Goal: Check status: Check status

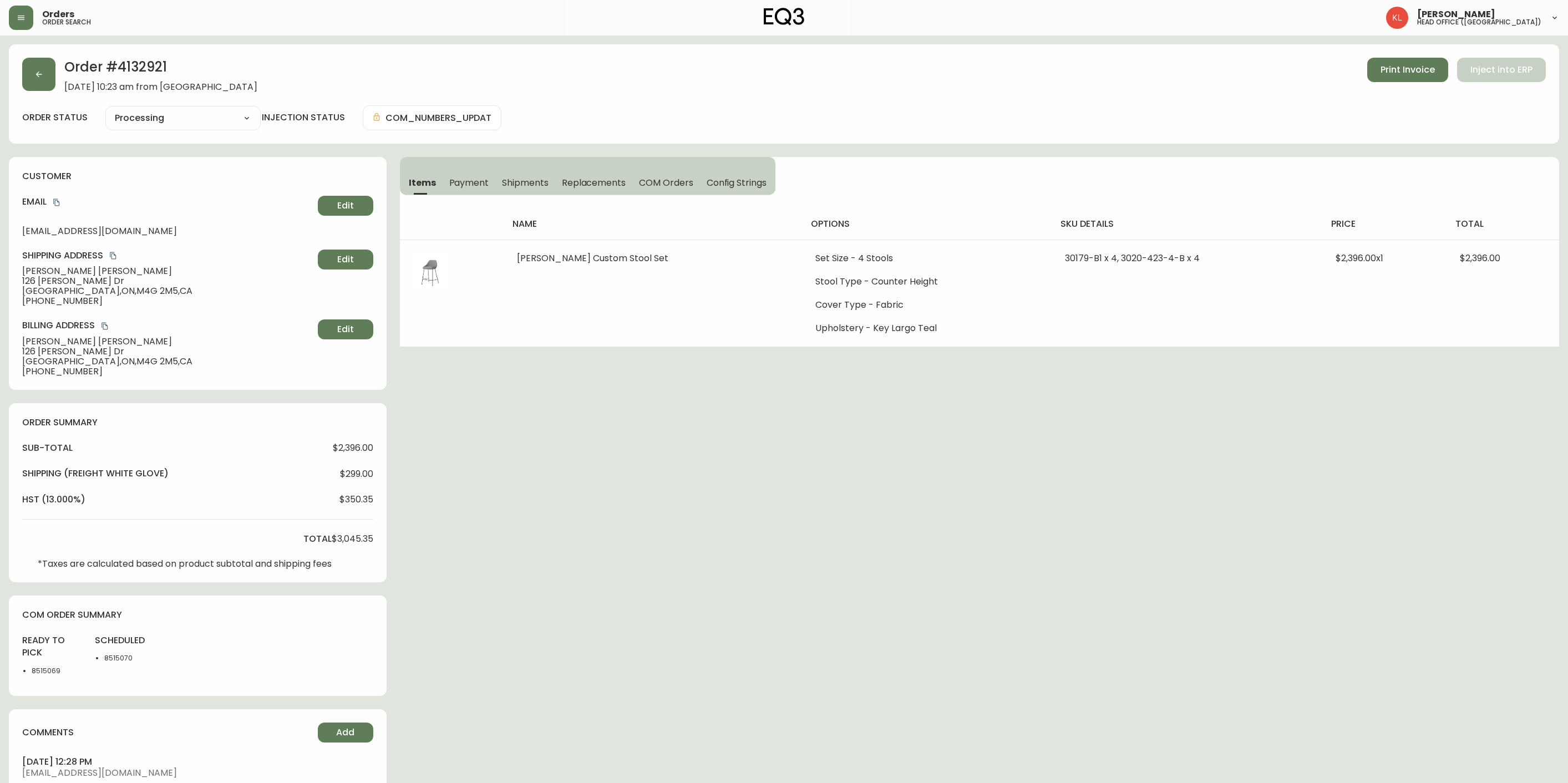
select select "PROCESSING"
click at [41, 79] on button "button" at bounding box center [38, 73] width 33 height 33
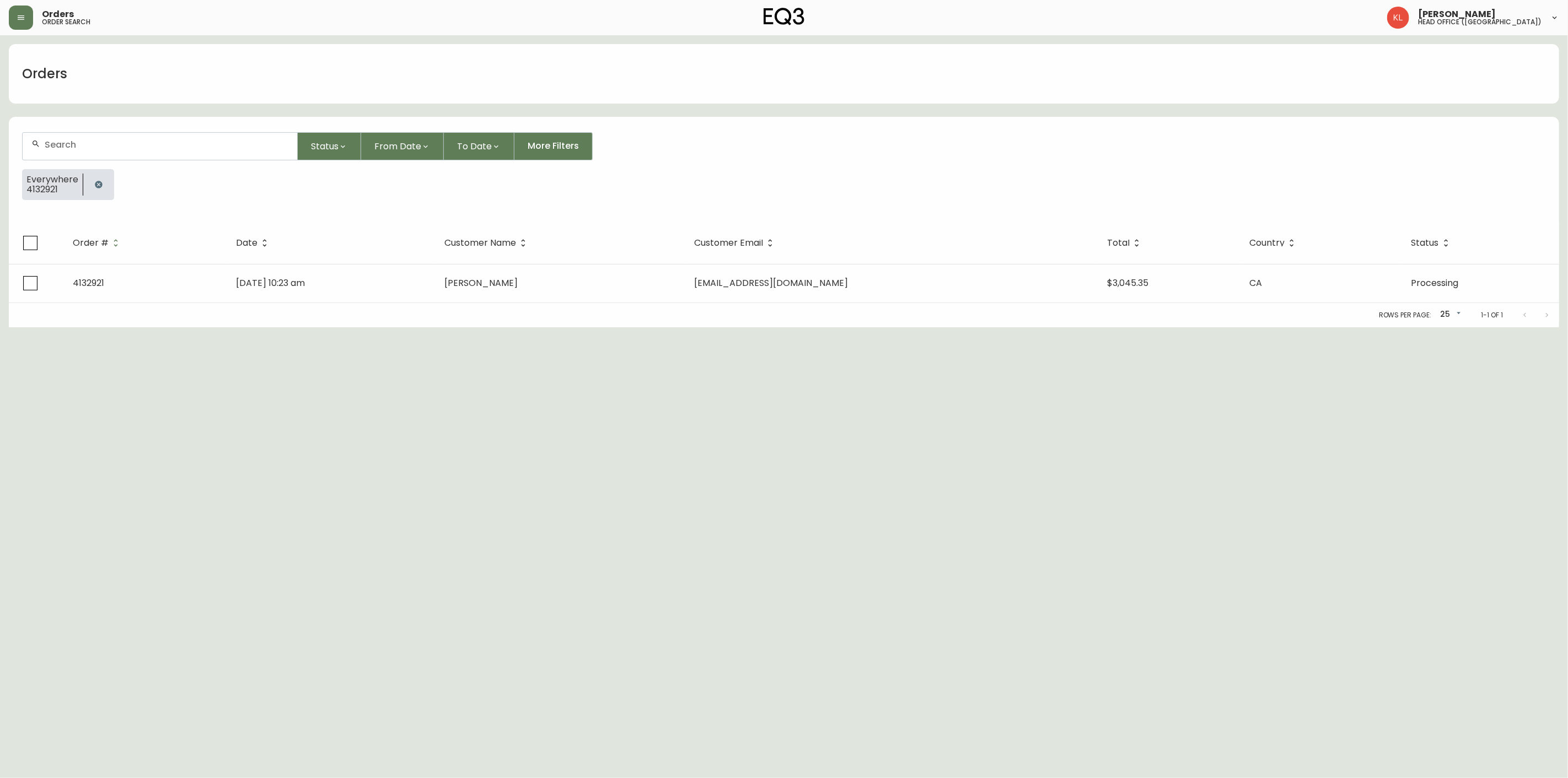
click at [97, 186] on icon "button" at bounding box center [98, 184] width 8 height 8
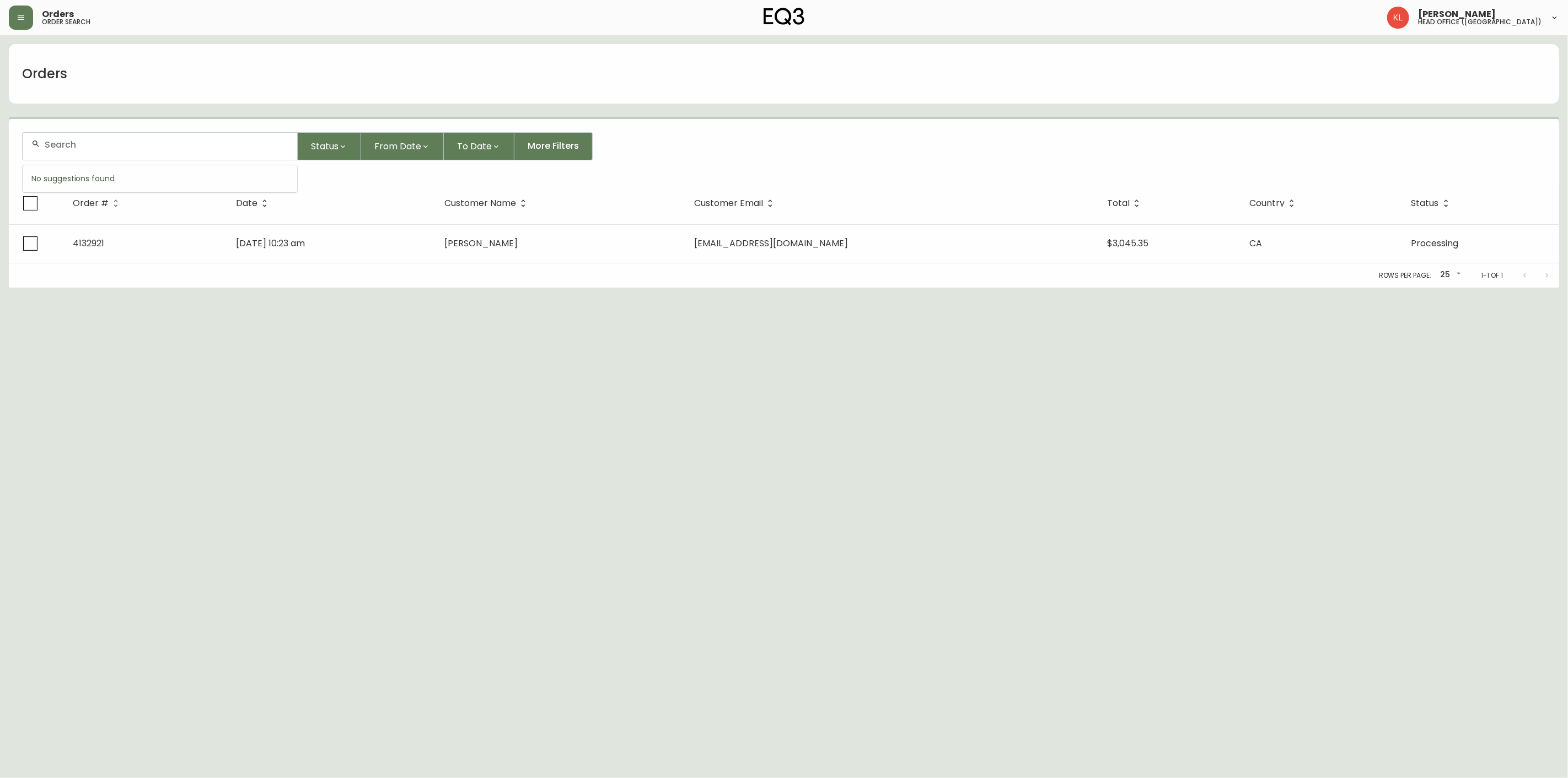
click at [109, 149] on input "text" at bounding box center [166, 144] width 243 height 10
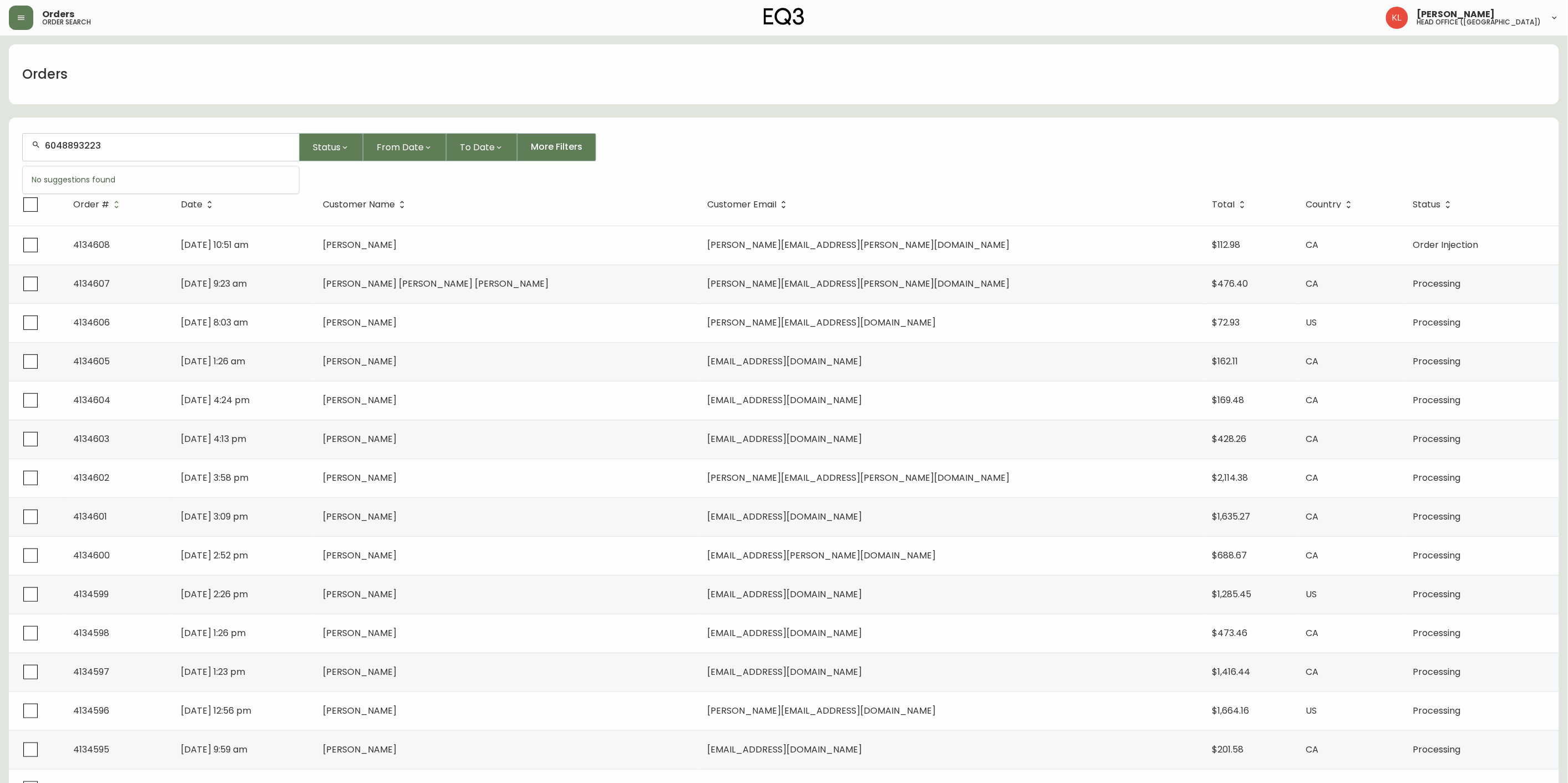
type input "6048893223"
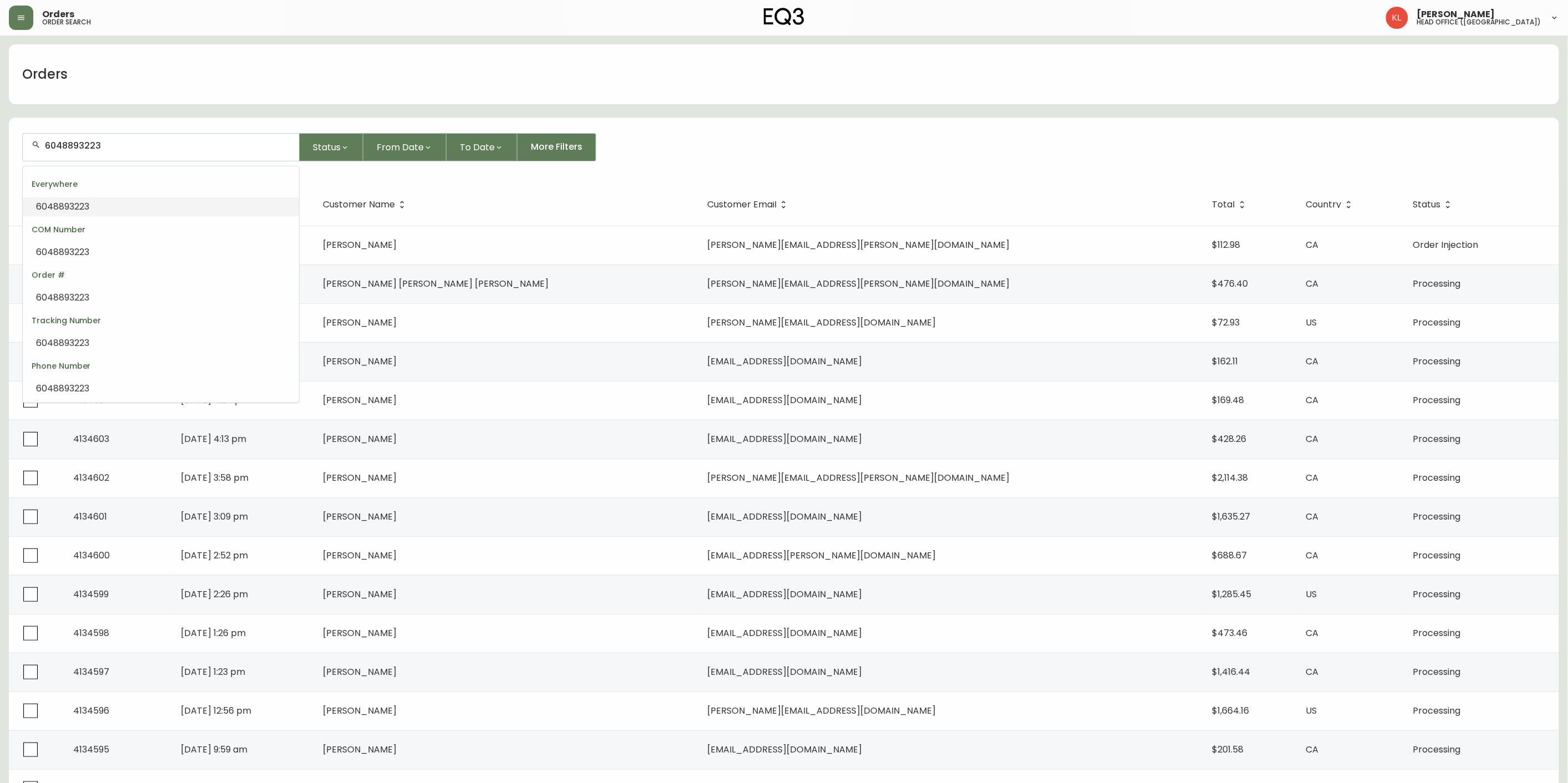
click at [114, 208] on li "6048893223" at bounding box center [161, 207] width 276 height 19
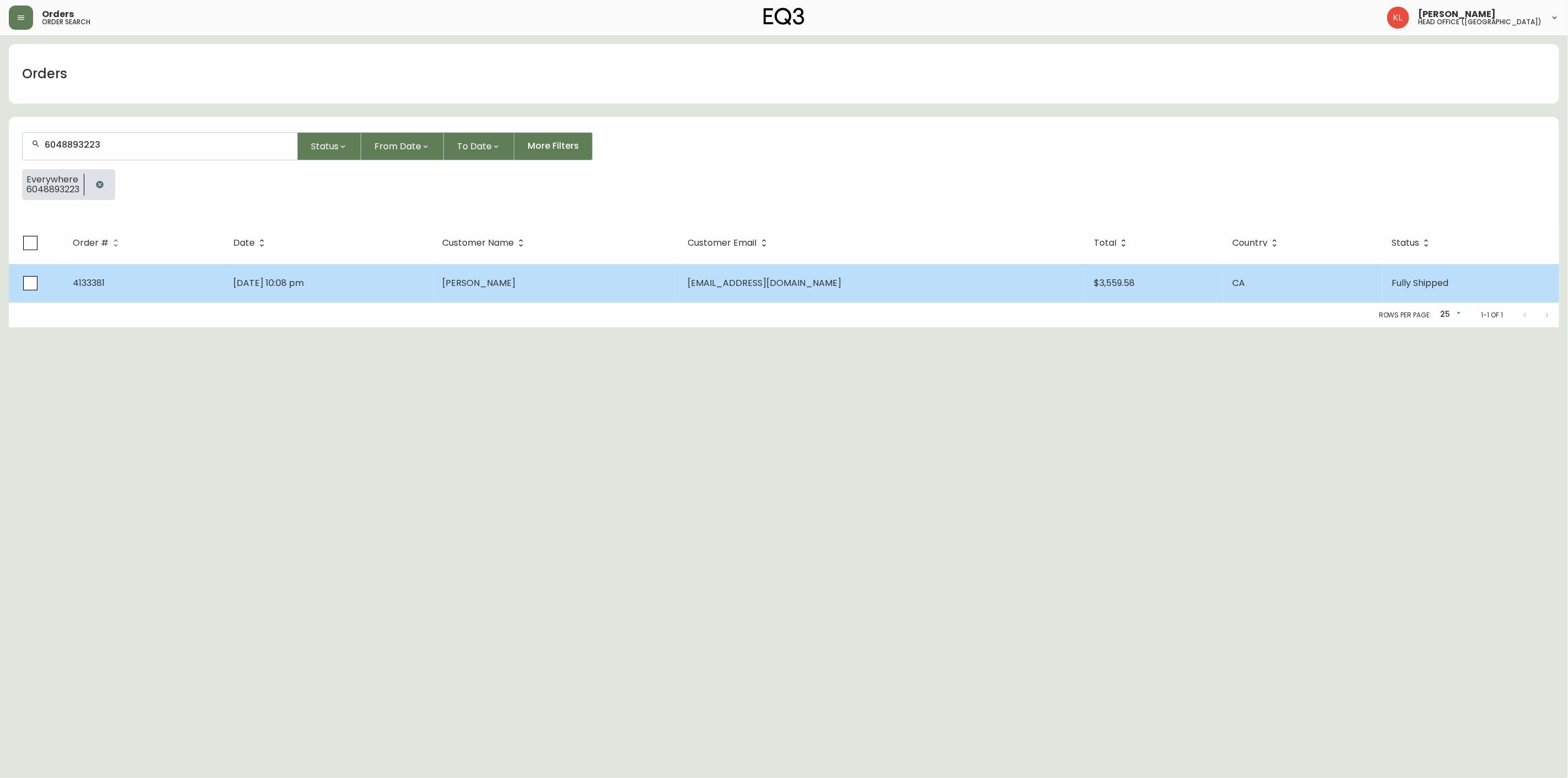
click at [211, 288] on td "4133381" at bounding box center [144, 284] width 160 height 39
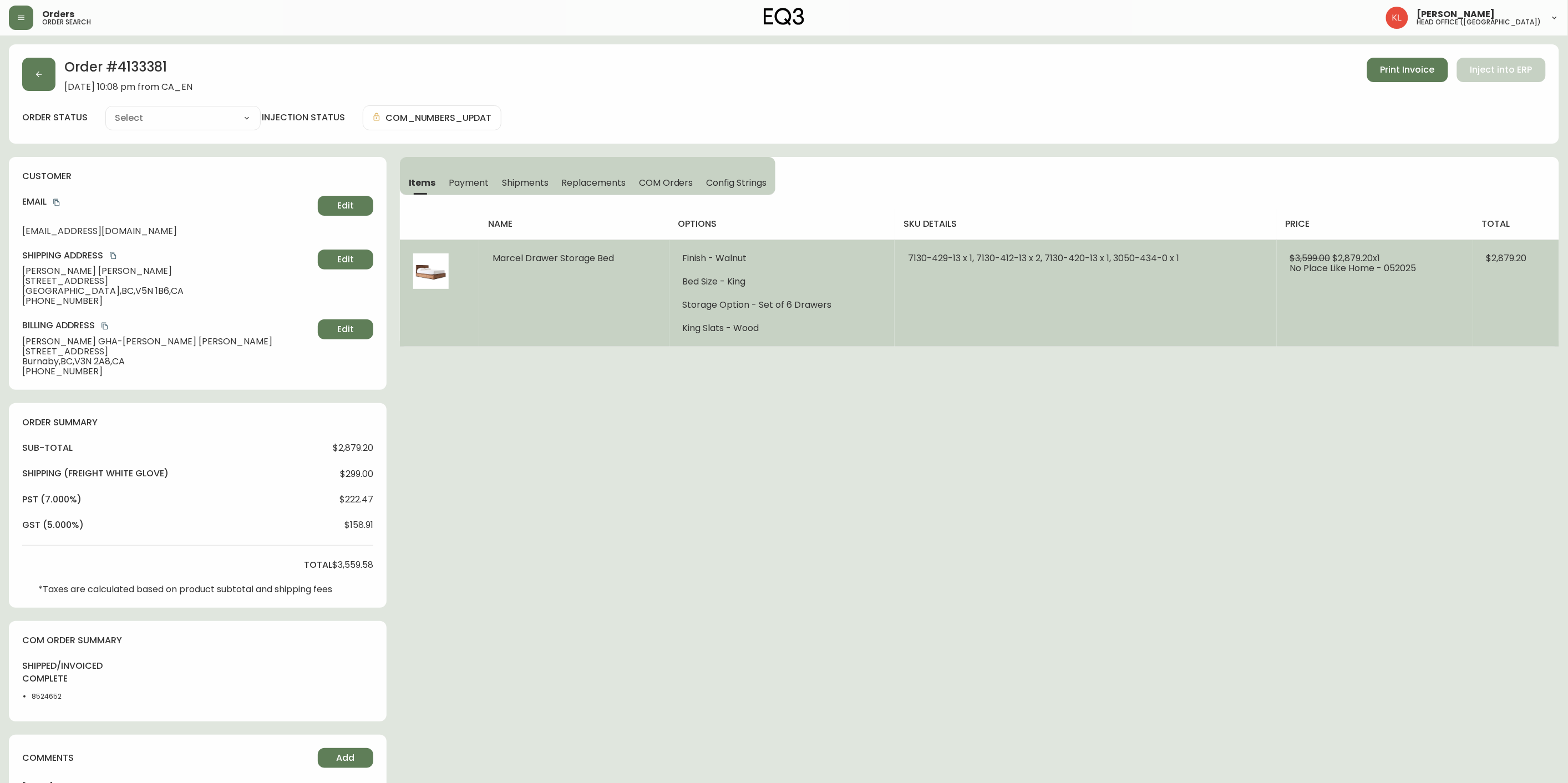
type input "Fully Shipped"
select select "FULLY_SHIPPED"
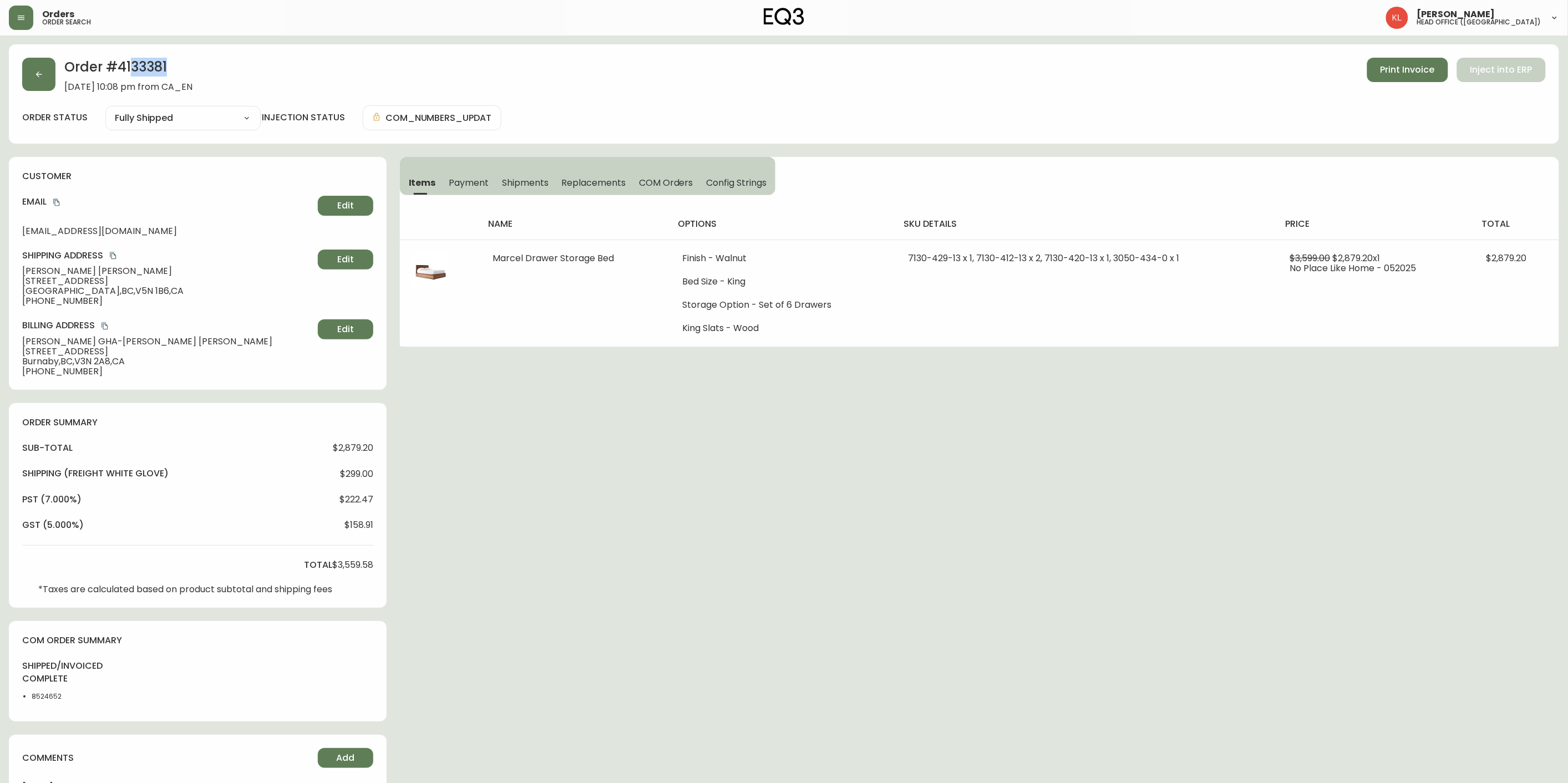
drag, startPoint x: 174, startPoint y: 63, endPoint x: 133, endPoint y: 70, distance: 41.6
click at [133, 70] on h2 "Order # 4133381" at bounding box center [128, 69] width 128 height 24
drag, startPoint x: 125, startPoint y: 228, endPoint x: 15, endPoint y: 236, distance: 110.3
click at [15, 236] on div "customer Email [EMAIL_ADDRESS][DOMAIN_NAME] Edit Shipping Address [PERSON_NAME]…" at bounding box center [198, 274] width 378 height 233
click at [122, 214] on div "Email [EMAIL_ADDRESS][DOMAIN_NAME] Edit" at bounding box center [198, 215] width 351 height 40
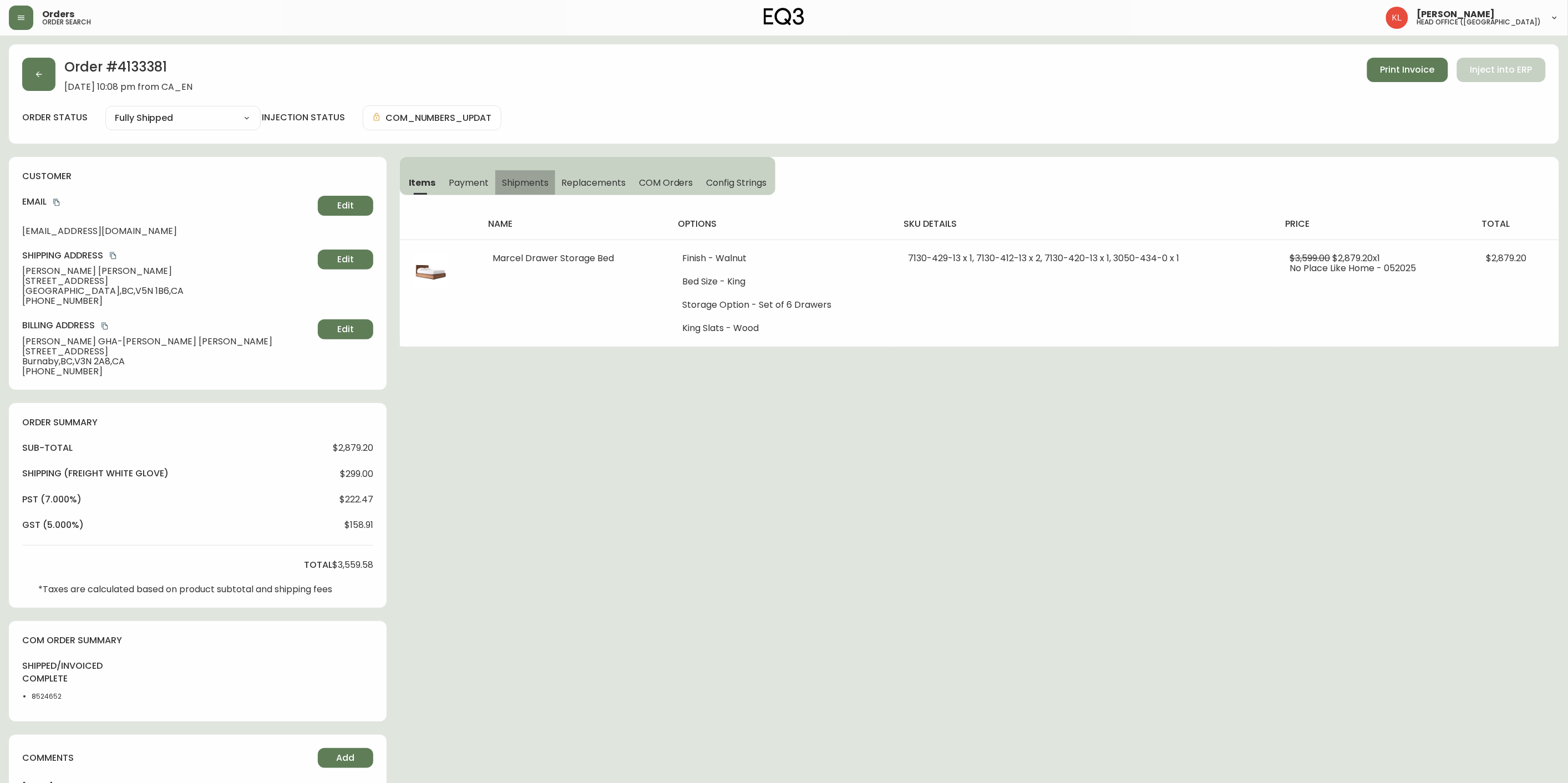
click at [524, 180] on span "Shipments" at bounding box center [525, 182] width 46 height 12
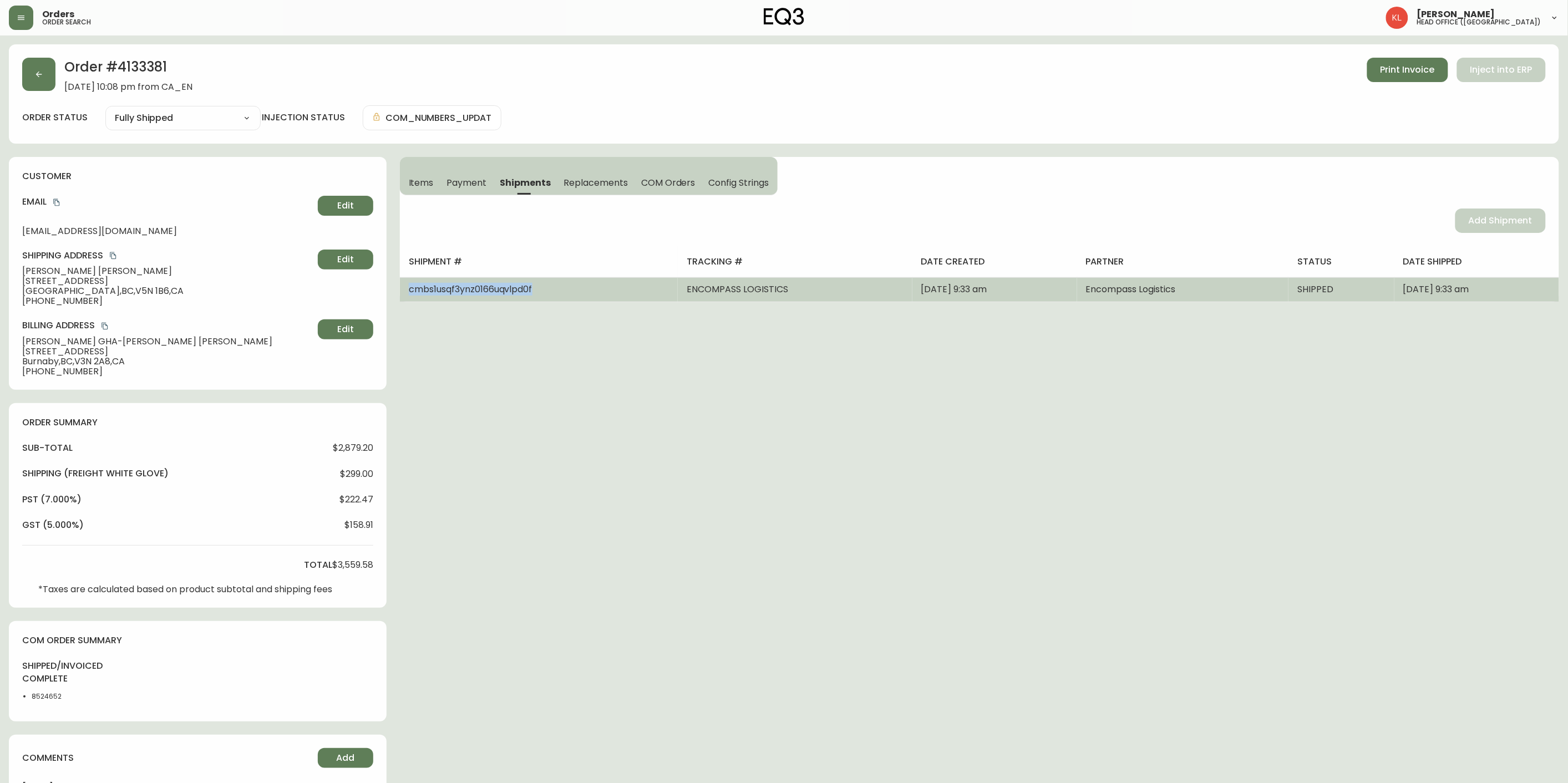
drag, startPoint x: 536, startPoint y: 287, endPoint x: 406, endPoint y: 290, distance: 130.0
click at [406, 290] on td "cmbs1usqf3ynz0166uqvlpd0f" at bounding box center [538, 289] width 278 height 24
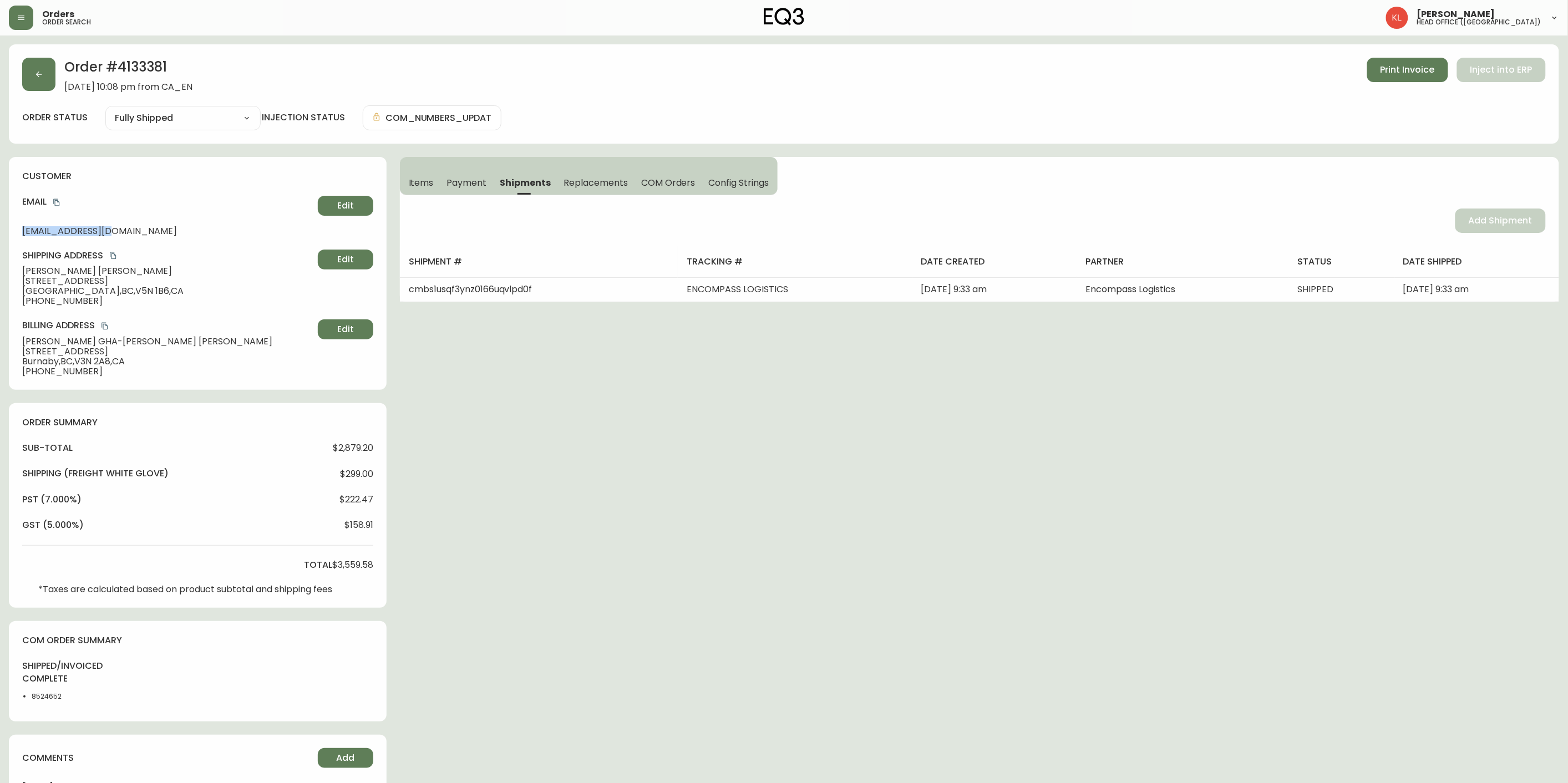
drag, startPoint x: 116, startPoint y: 233, endPoint x: 23, endPoint y: 231, distance: 93.0
click at [23, 231] on span "[EMAIL_ADDRESS][DOMAIN_NAME]" at bounding box center [167, 231] width 291 height 10
copy span "[EMAIL_ADDRESS][DOMAIN_NAME]"
drag, startPoint x: 174, startPoint y: 64, endPoint x: 115, endPoint y: 68, distance: 59.1
click at [115, 68] on h2 "Order # 4133381" at bounding box center [128, 69] width 128 height 24
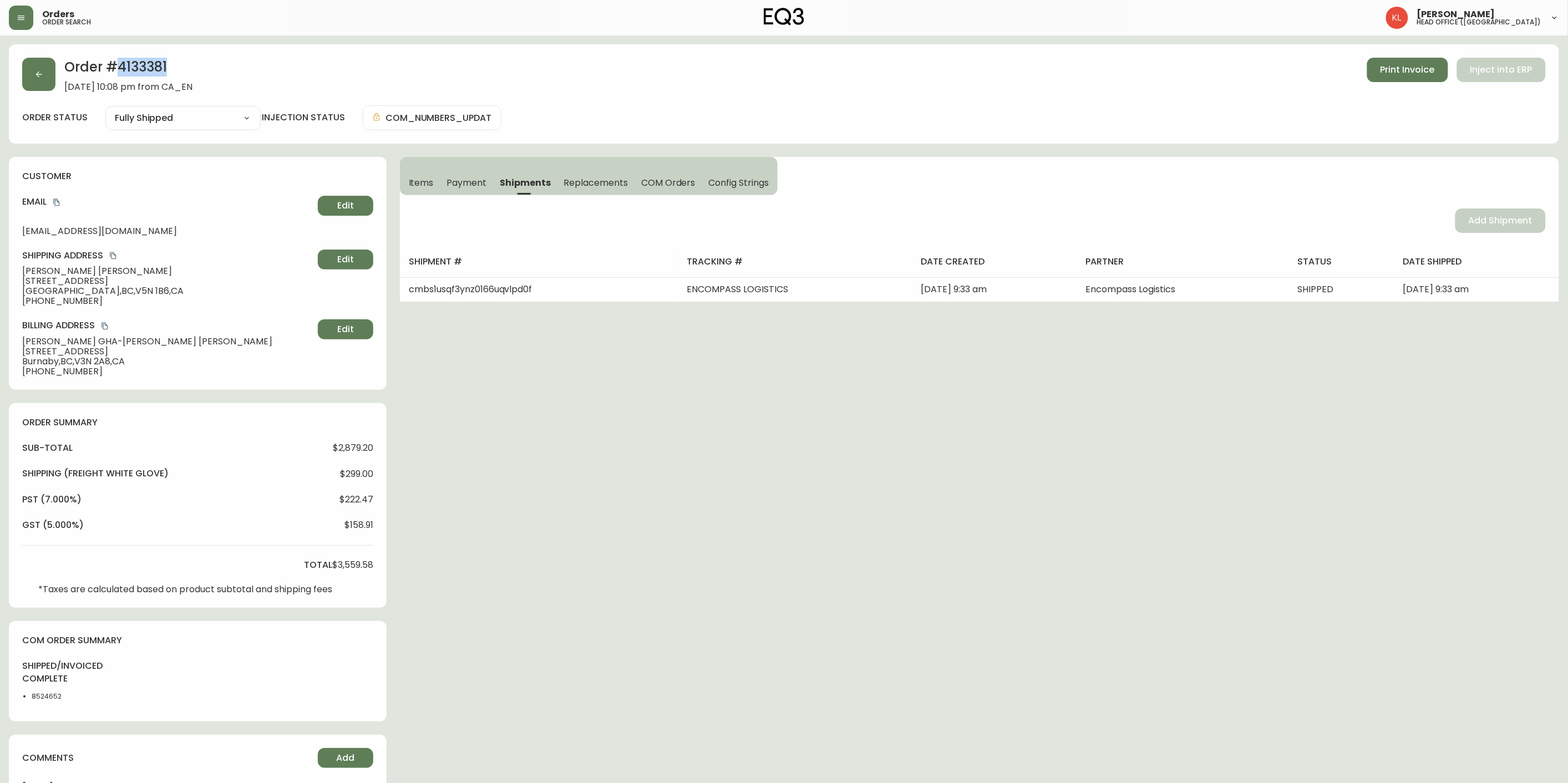
copy h2 "4133381"
click at [25, 75] on button "button" at bounding box center [38, 73] width 33 height 33
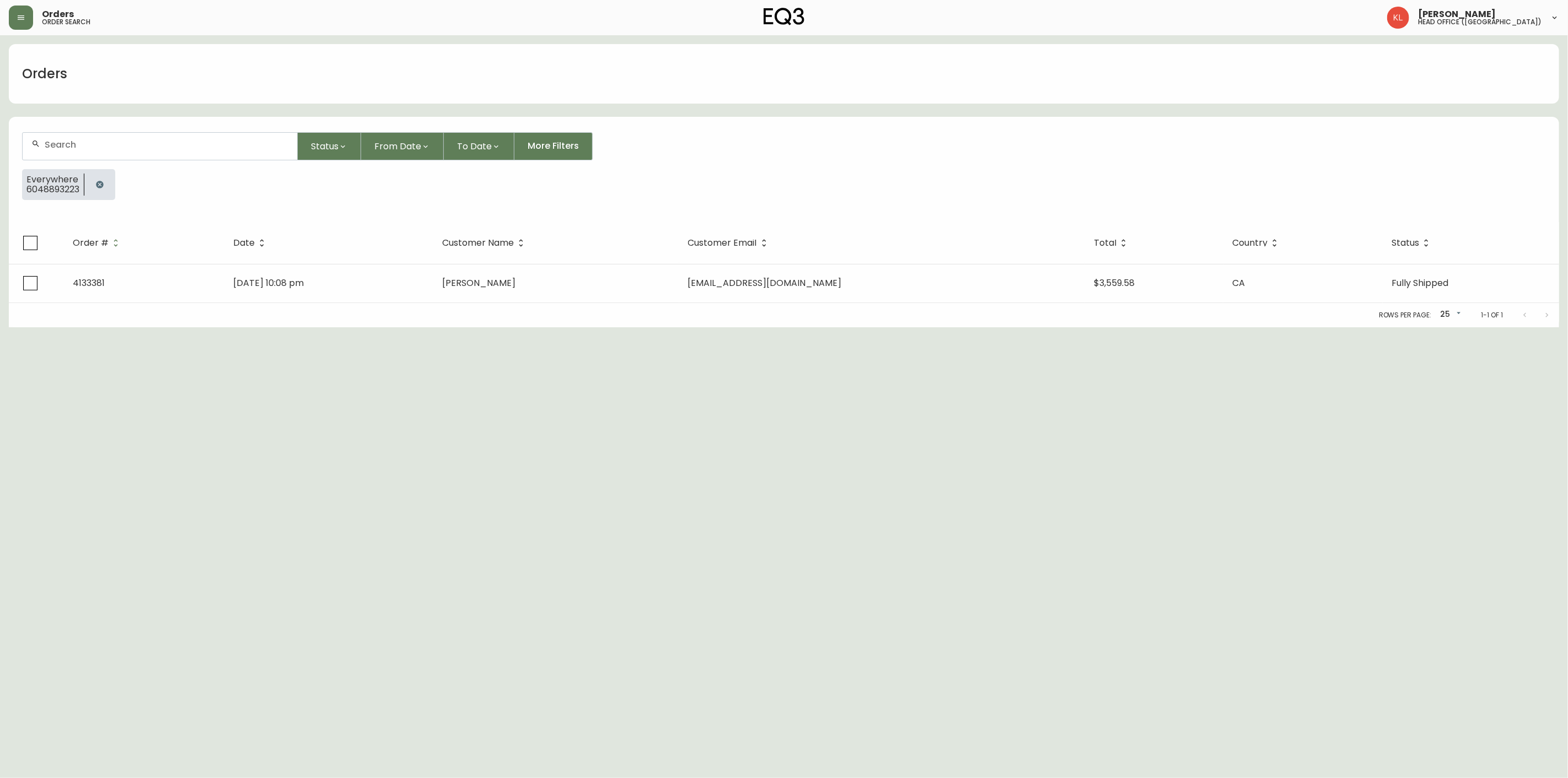
click at [101, 185] on icon "button" at bounding box center [99, 184] width 8 height 8
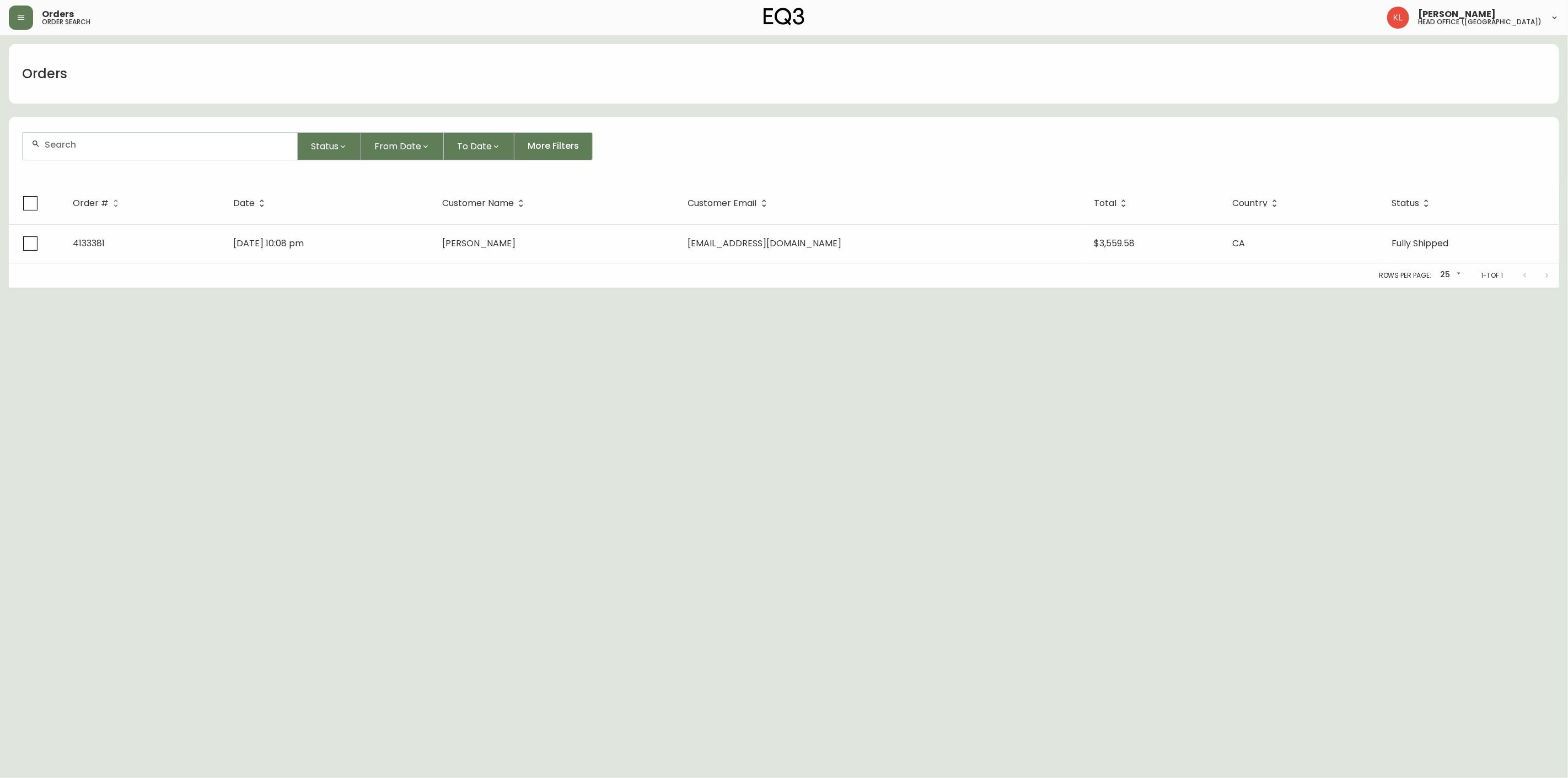
click at [118, 134] on div at bounding box center [159, 146] width 274 height 27
click at [109, 153] on div at bounding box center [159, 146] width 274 height 27
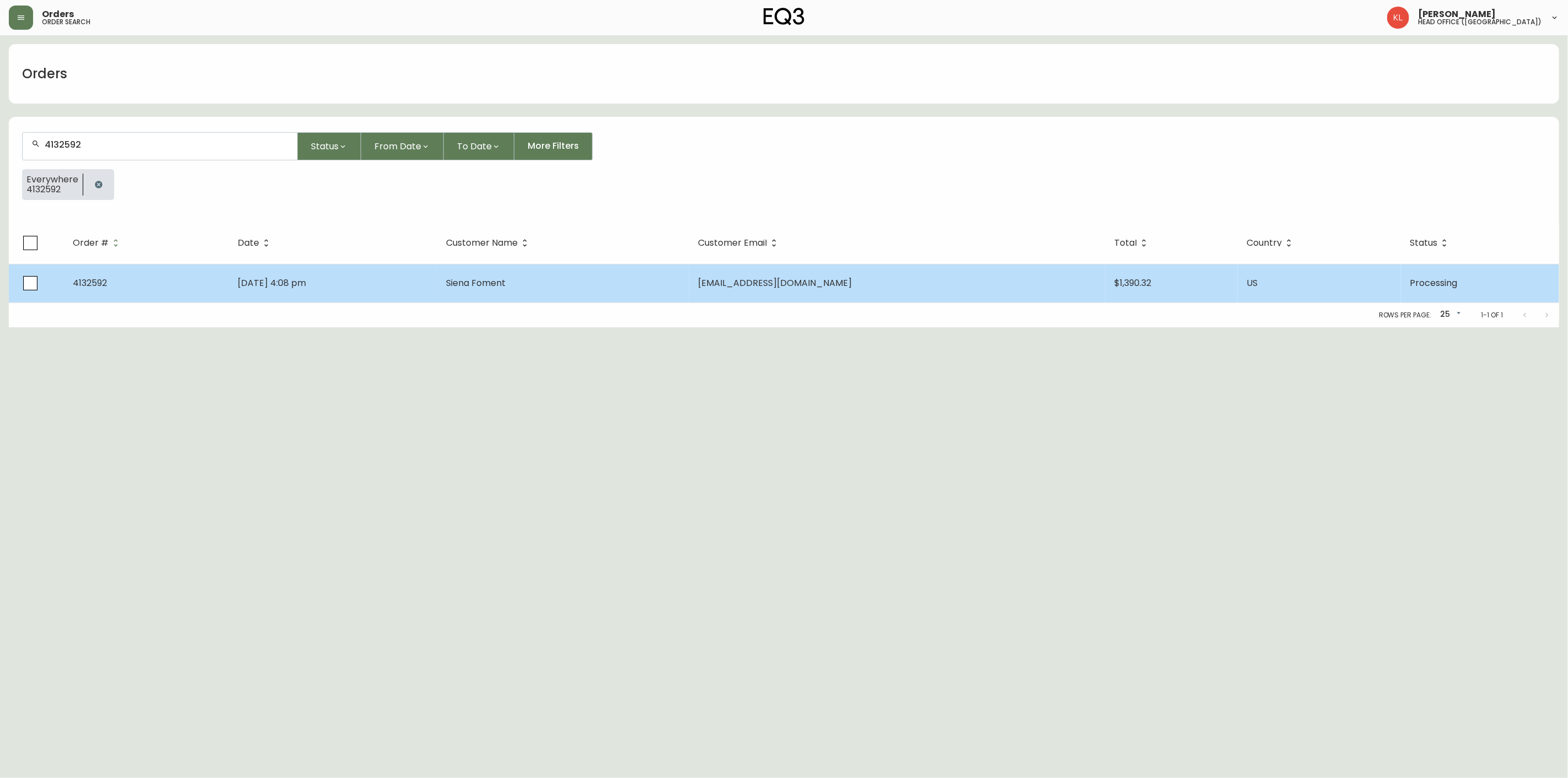
type input "4132592"
click at [359, 284] on td "[DATE] 4:08 pm" at bounding box center [333, 284] width 209 height 39
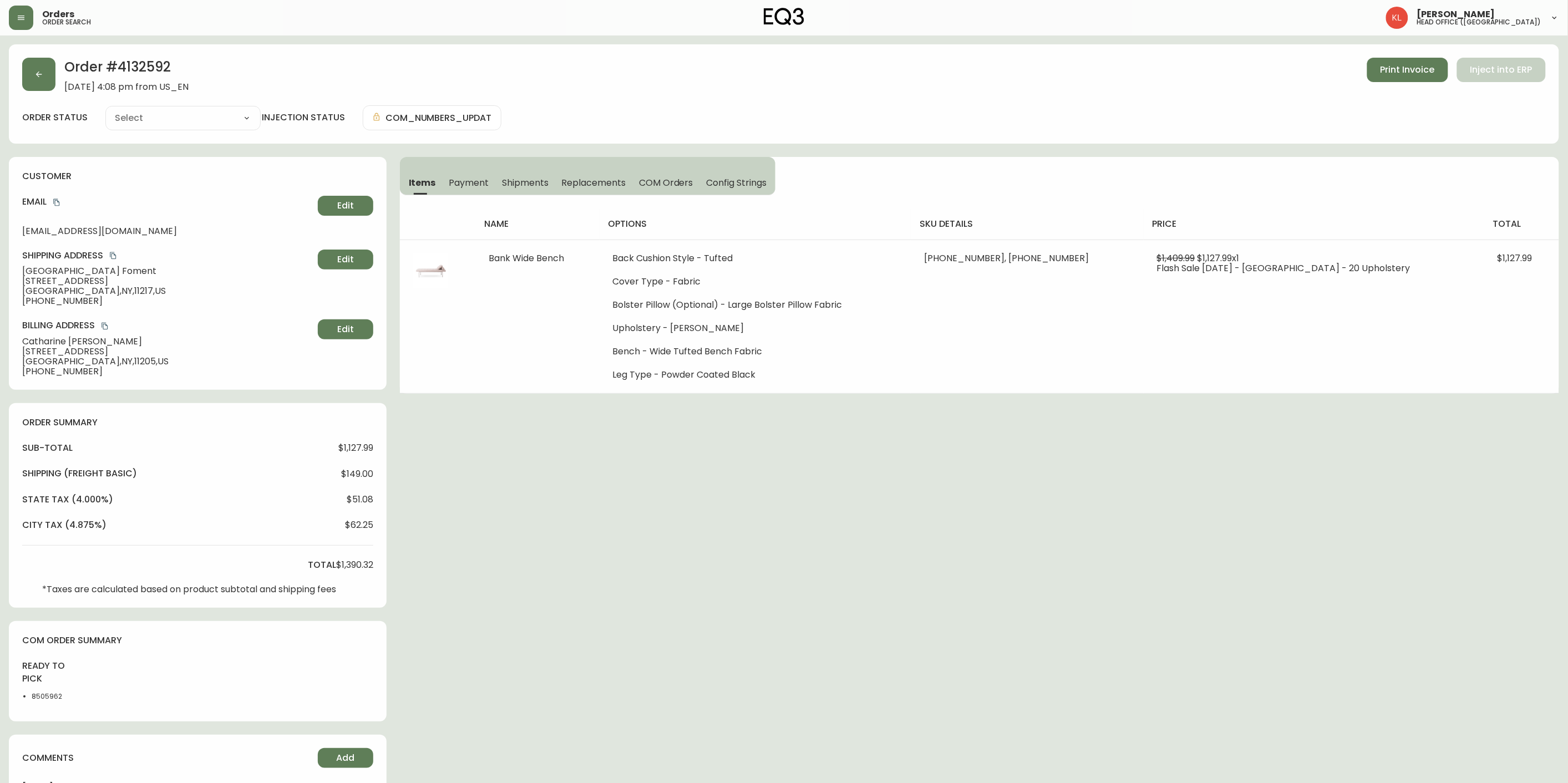
type input "Processing"
select select "PROCESSING"
click at [51, 79] on button "button" at bounding box center [38, 73] width 33 height 33
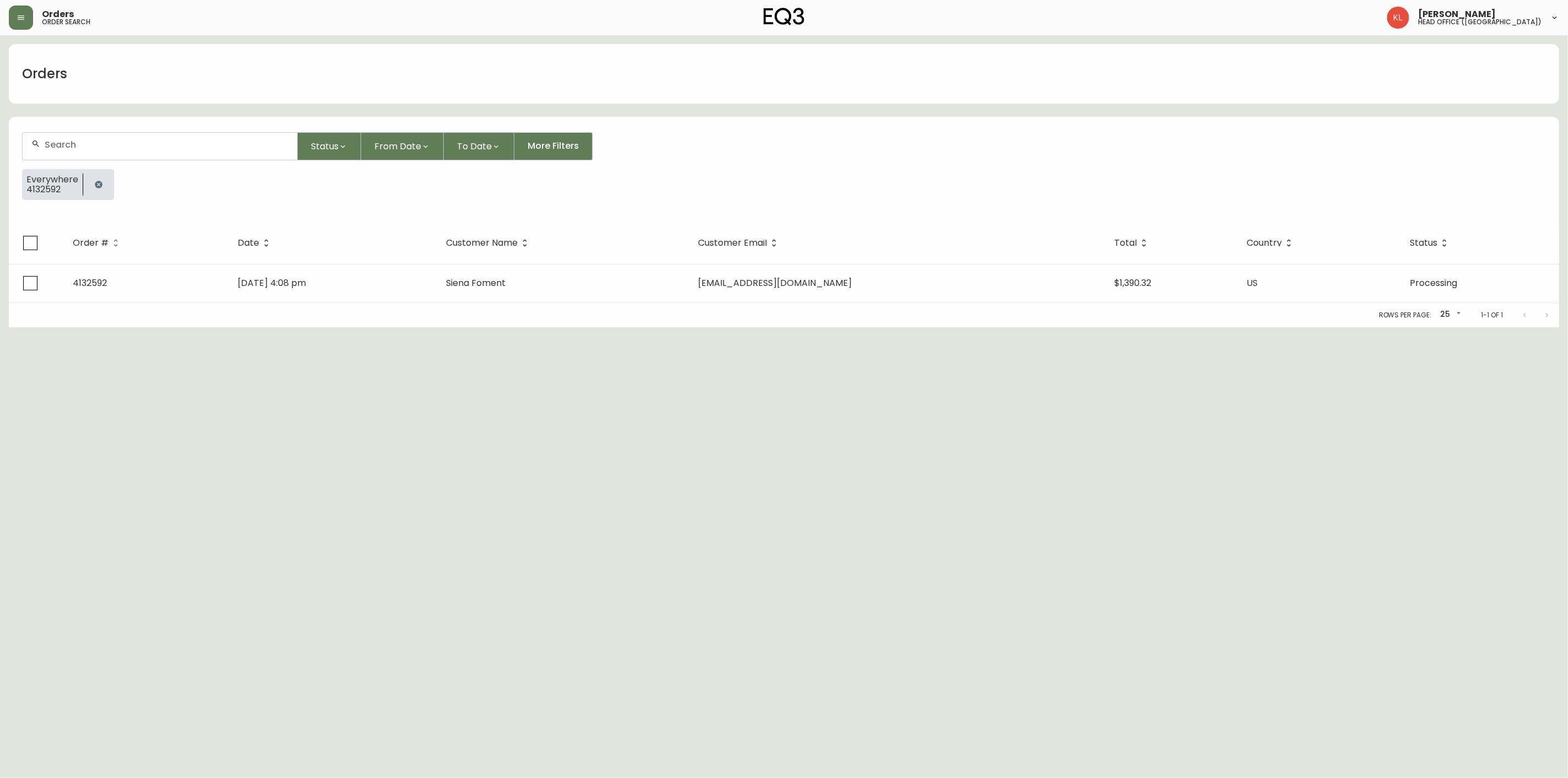
click at [91, 182] on button "button" at bounding box center [98, 185] width 22 height 22
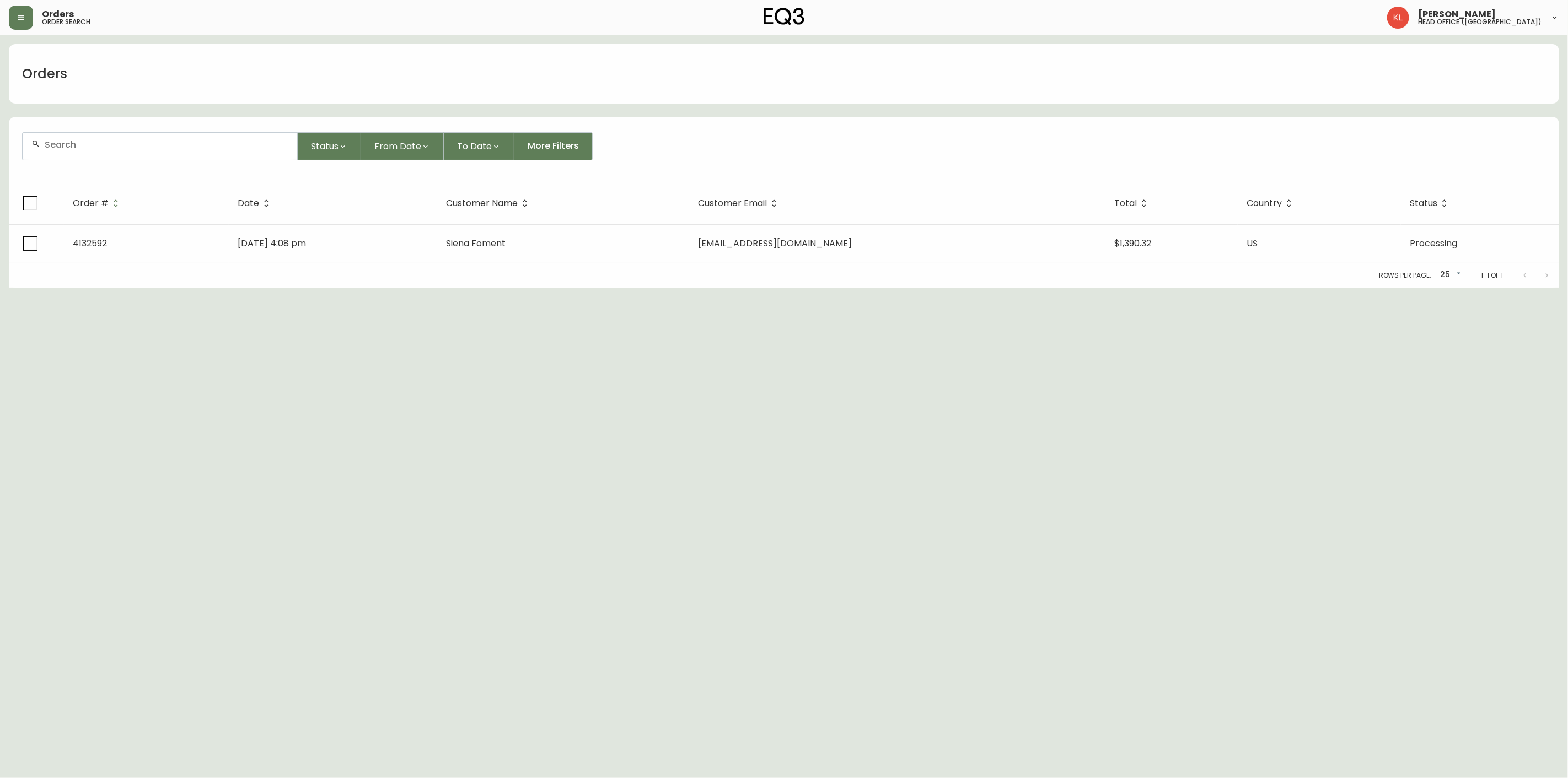
click at [147, 145] on input "text" at bounding box center [166, 144] width 243 height 10
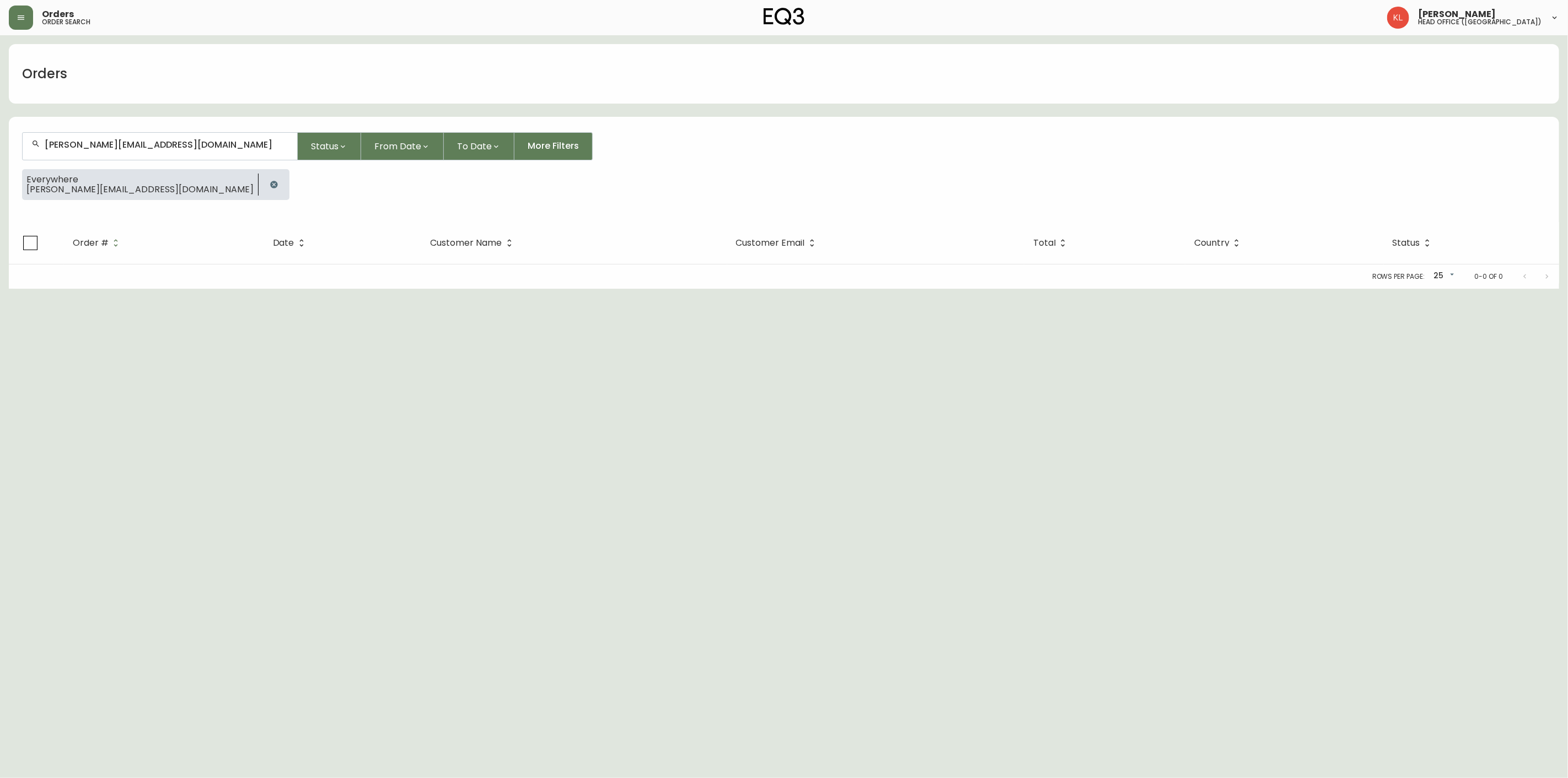
drag, startPoint x: 199, startPoint y: 149, endPoint x: -113, endPoint y: 189, distance: 314.6
click at [0, 189] on html "Orders order search [PERSON_NAME] head office ([GEOGRAPHIC_DATA]) Orders [PERSO…" at bounding box center [784, 144] width 1568 height 289
paste input "4133381"
type input "4133381"
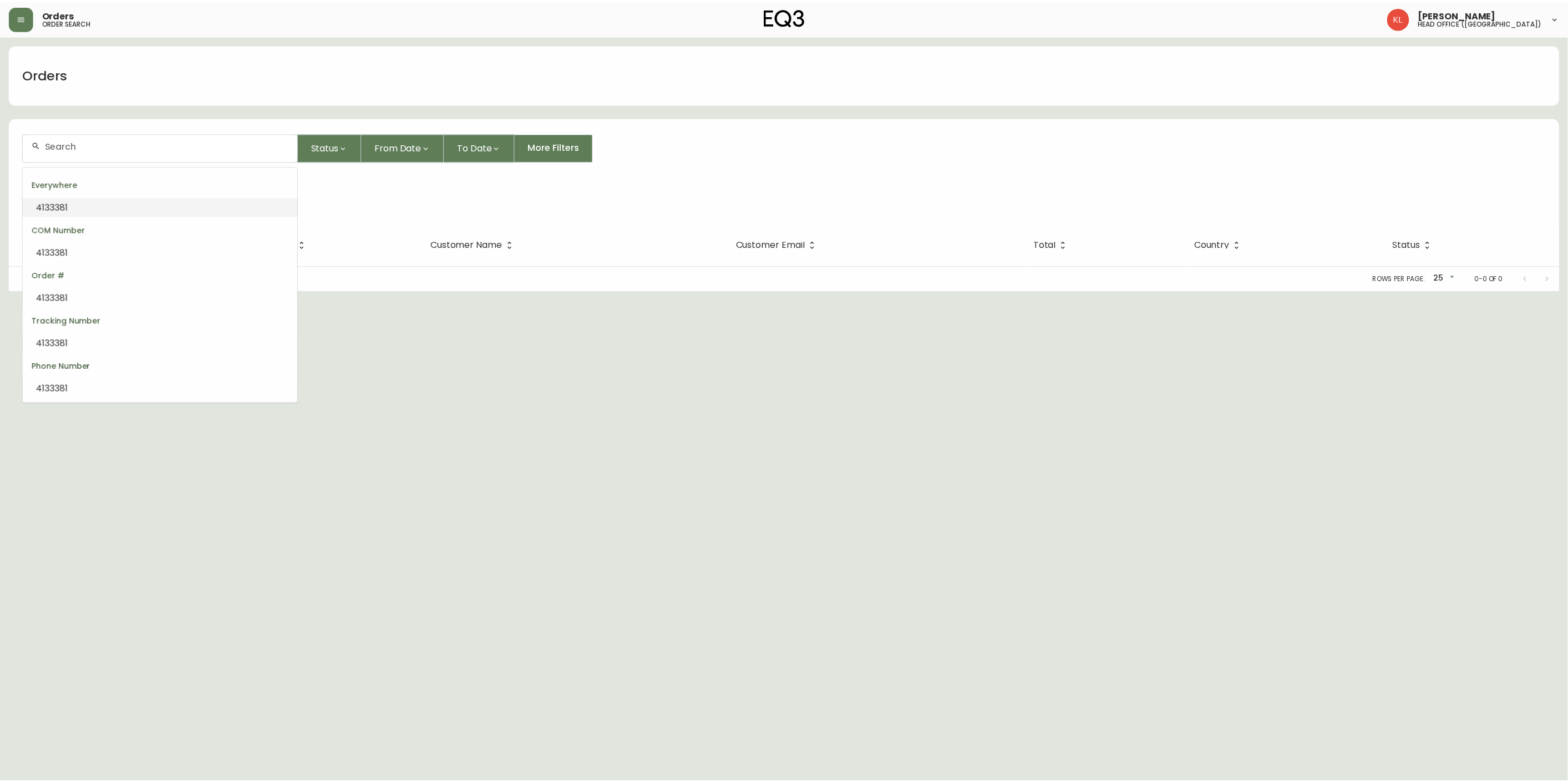
scroll to position [0, 0]
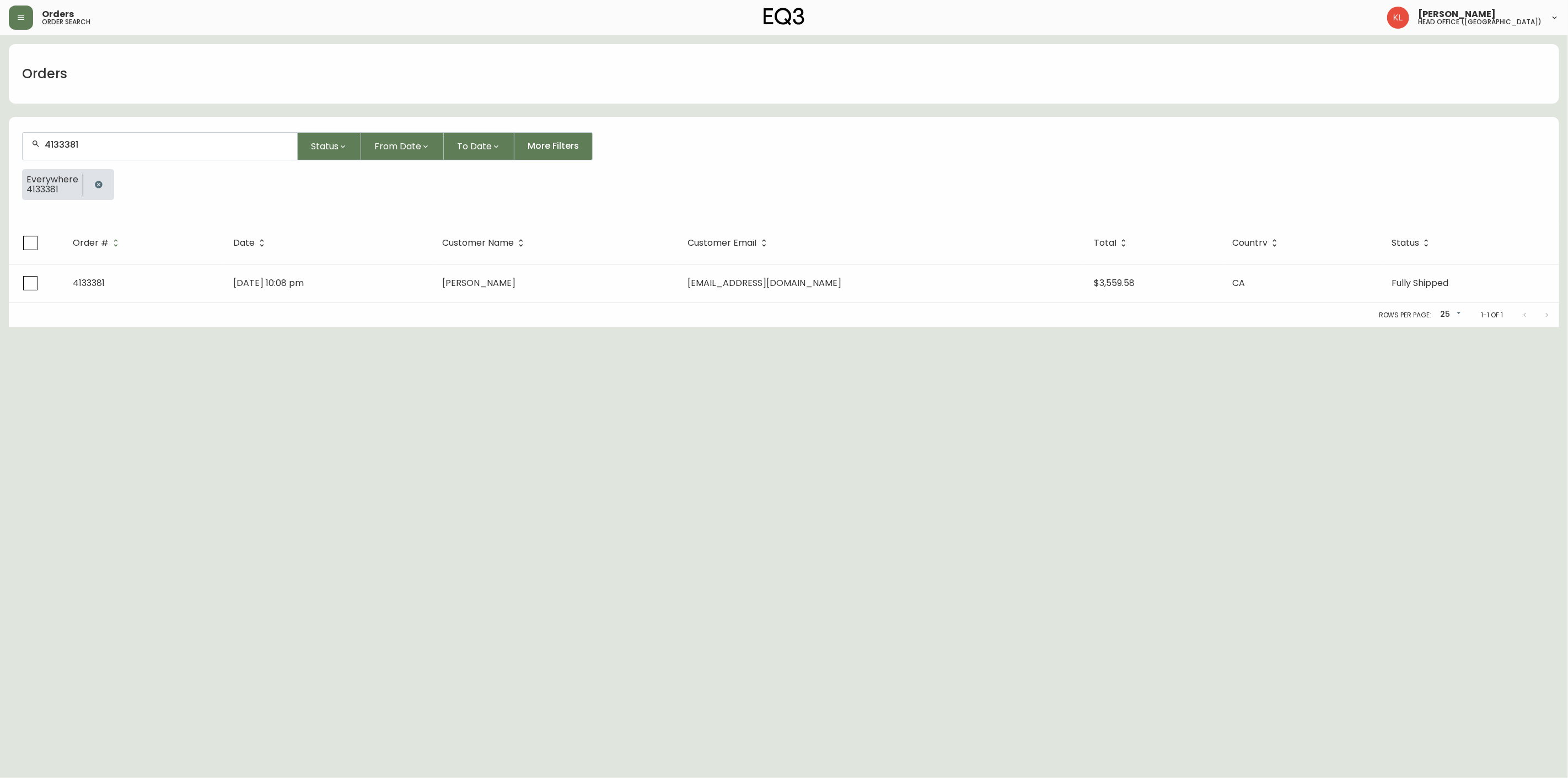
type input "4133381"
click at [331, 256] on th "Date" at bounding box center [328, 243] width 209 height 42
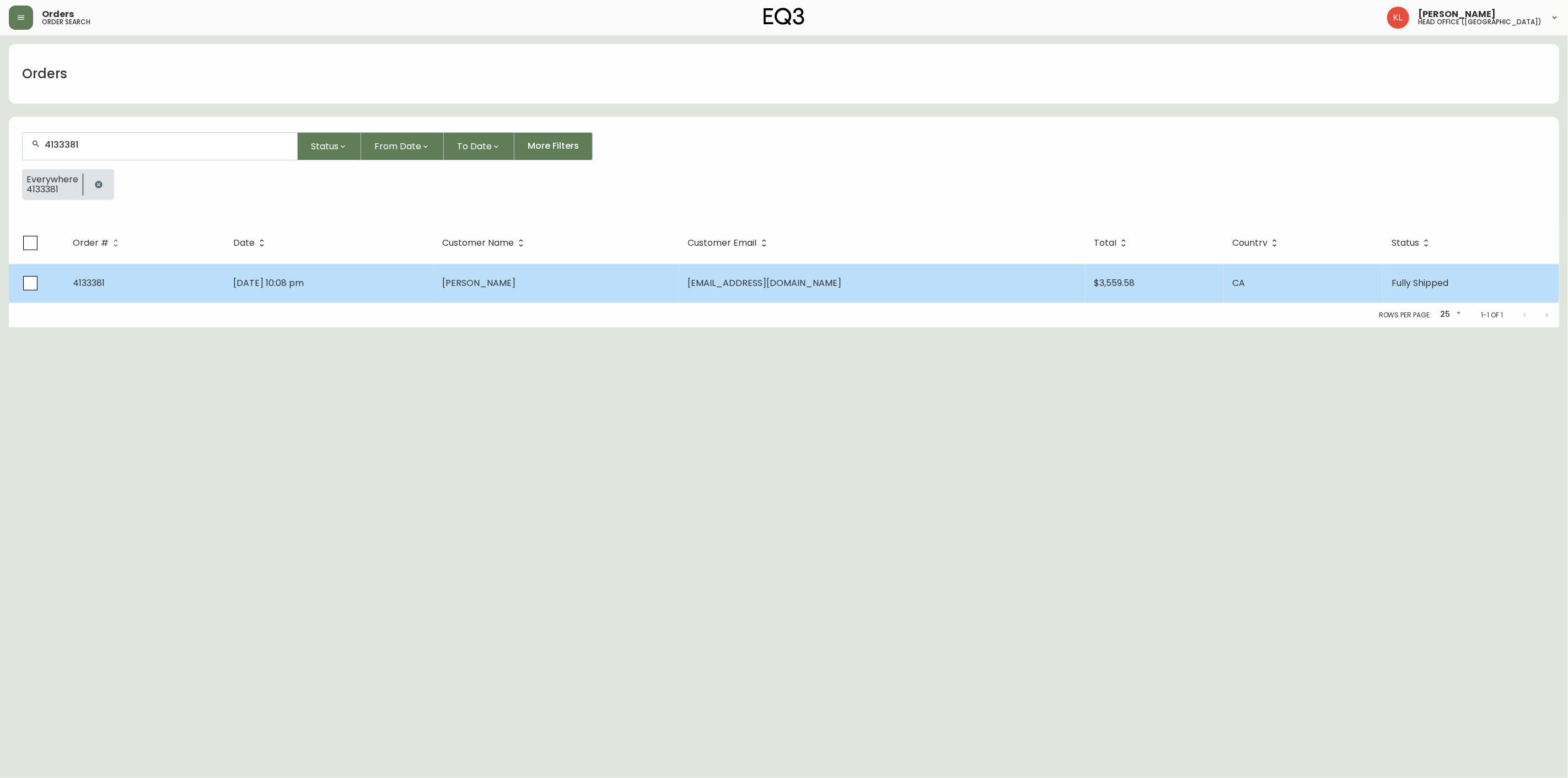
click at [316, 270] on td "[DATE] 10:08 pm" at bounding box center [328, 284] width 209 height 39
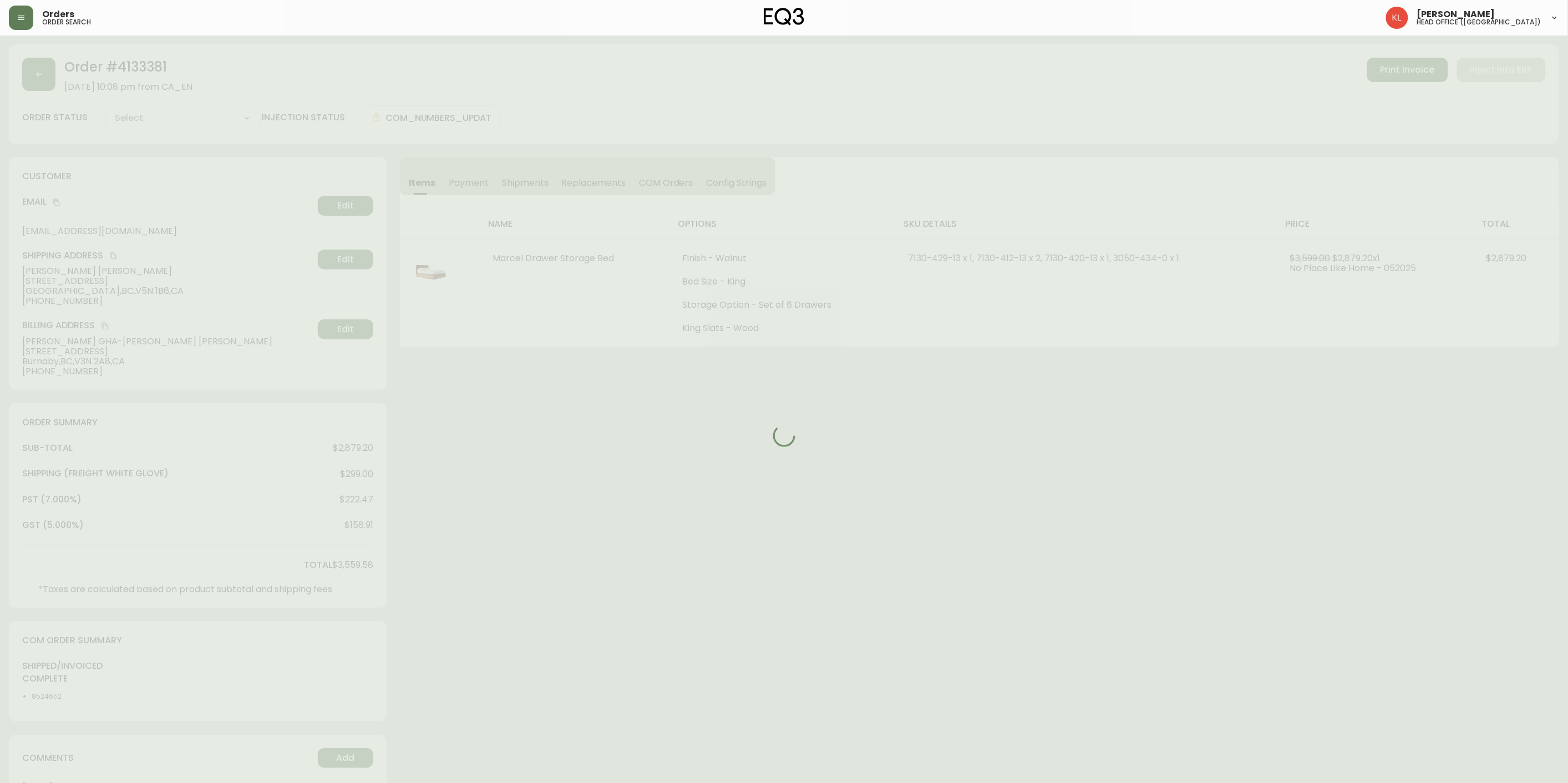
type input "Fully Shipped"
select select "FULLY_SHIPPED"
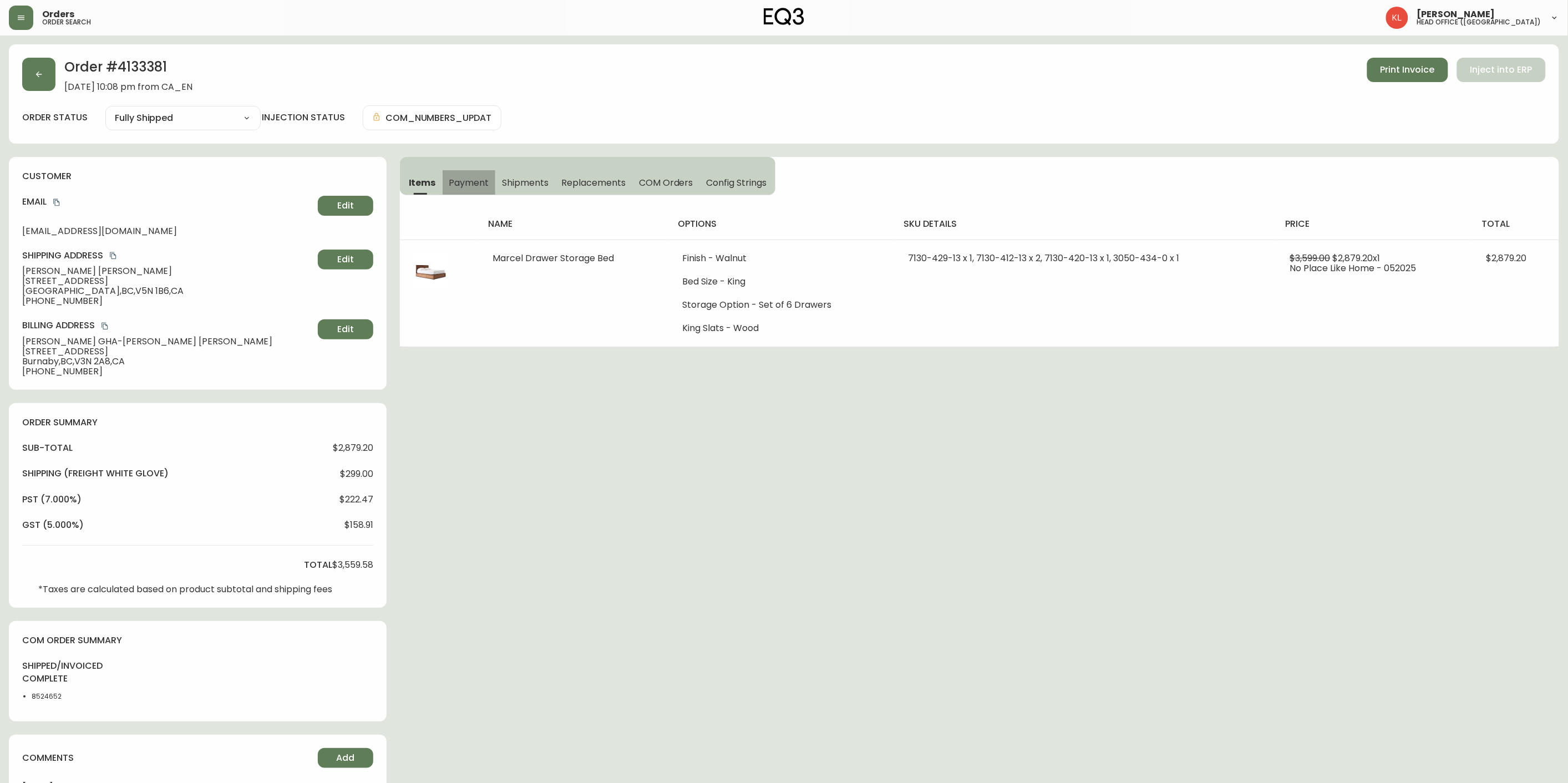
click at [461, 183] on span "Payment" at bounding box center [469, 182] width 40 height 12
